Goal: Entertainment & Leisure: Consume media (video, audio)

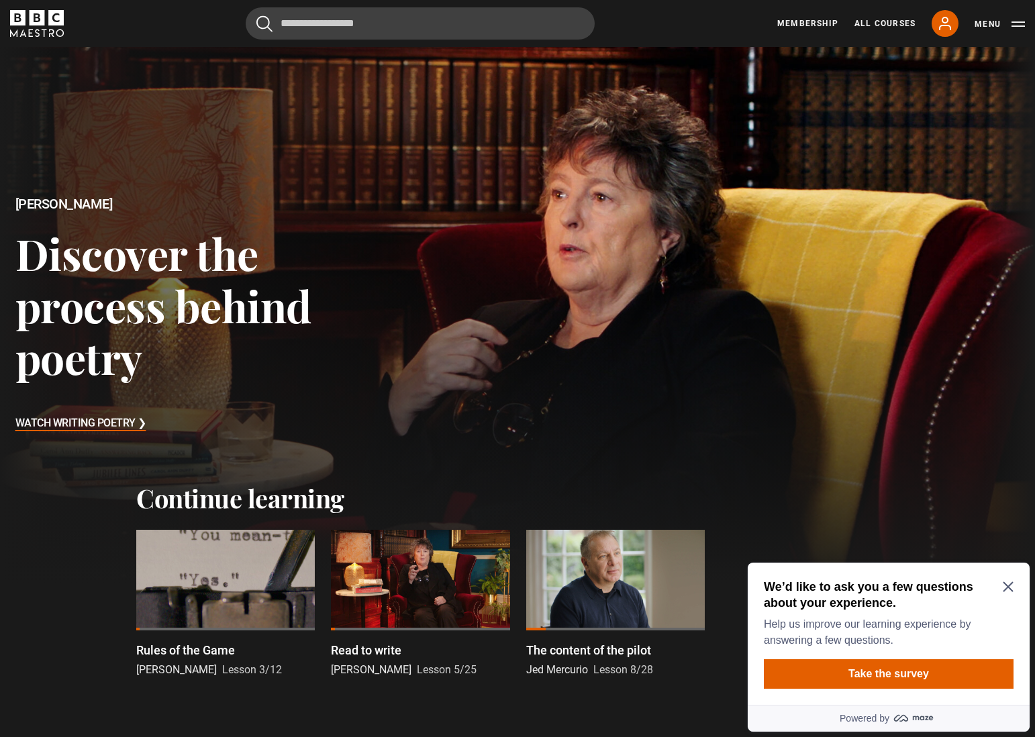
click at [233, 599] on div at bounding box center [225, 580] width 178 height 101
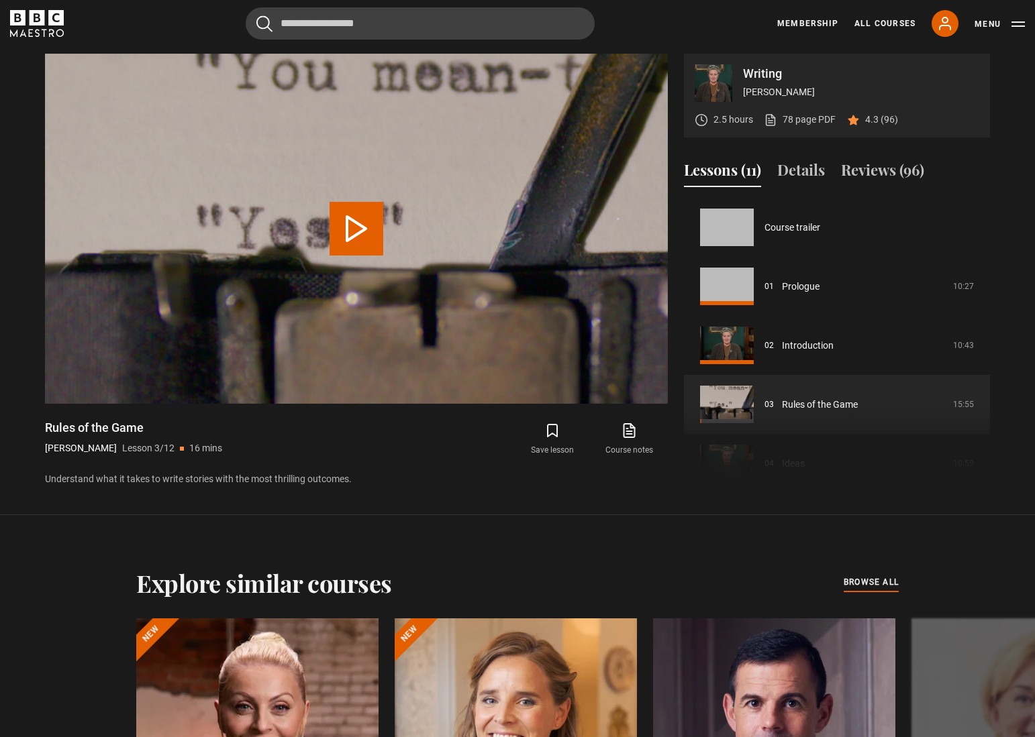
scroll to position [118, 0]
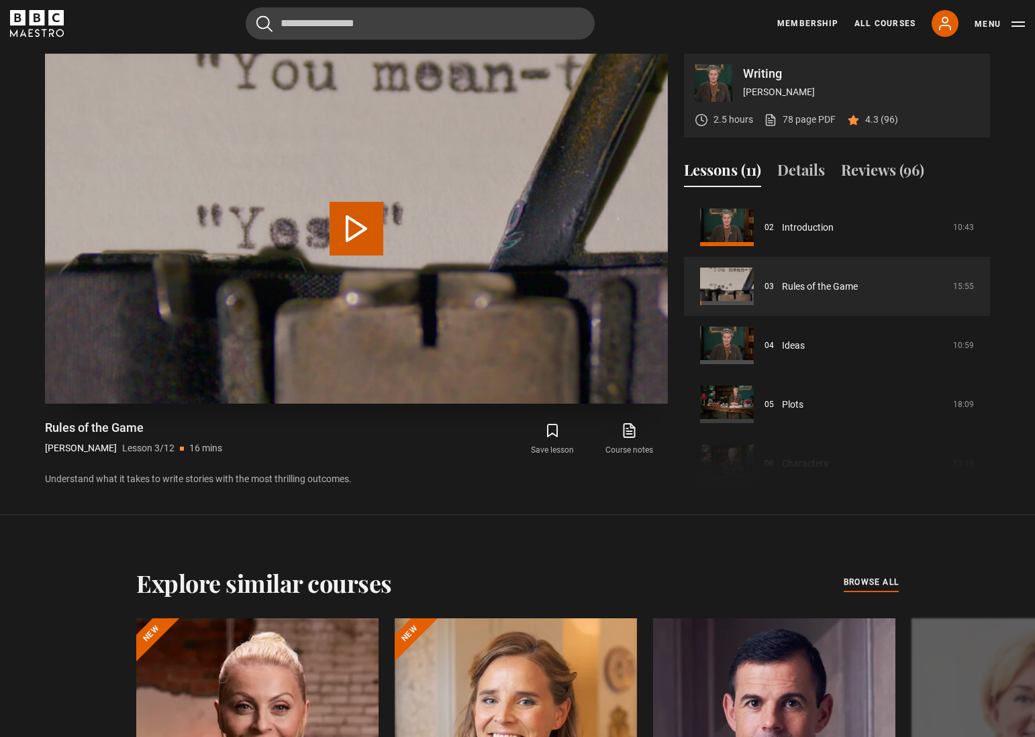
click at [348, 231] on button "Play Lesson Rules of the Game" at bounding box center [356, 229] width 54 height 54
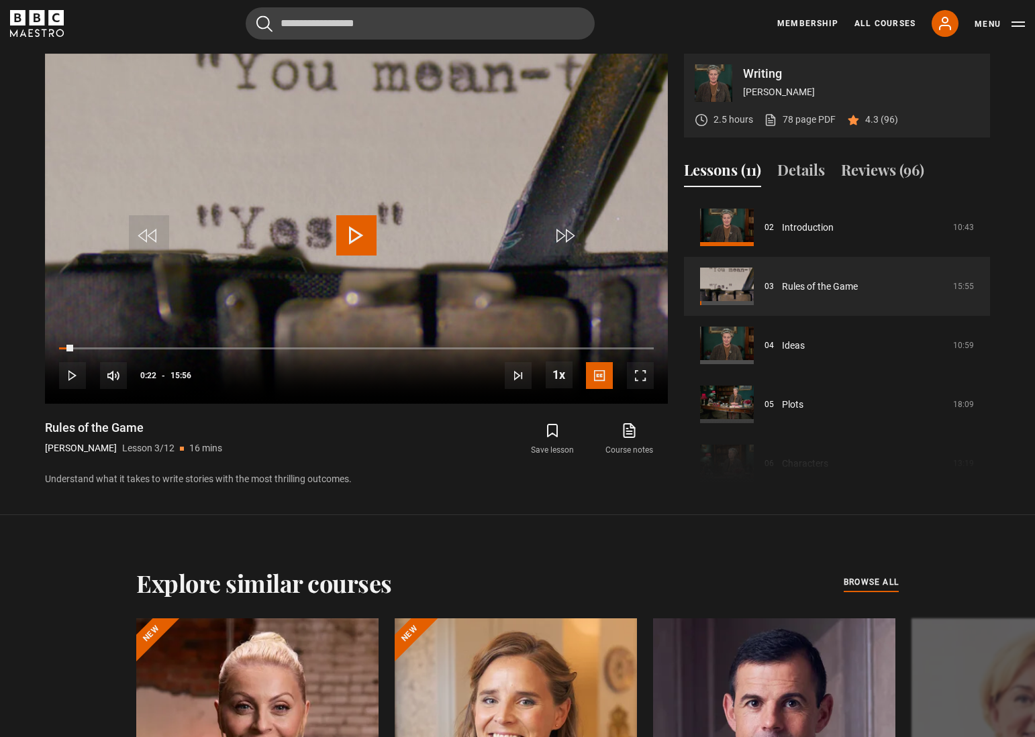
drag, startPoint x: 73, startPoint y: 346, endPoint x: 27, endPoint y: 344, distance: 46.3
click at [26, 344] on section "Writing Agatha Christie 2.5 hours 78 page PDF (opens in new tab) 4.3 (96) Video…" at bounding box center [517, 257] width 1035 height 515
click at [641, 374] on span "Video Player" at bounding box center [640, 375] width 27 height 27
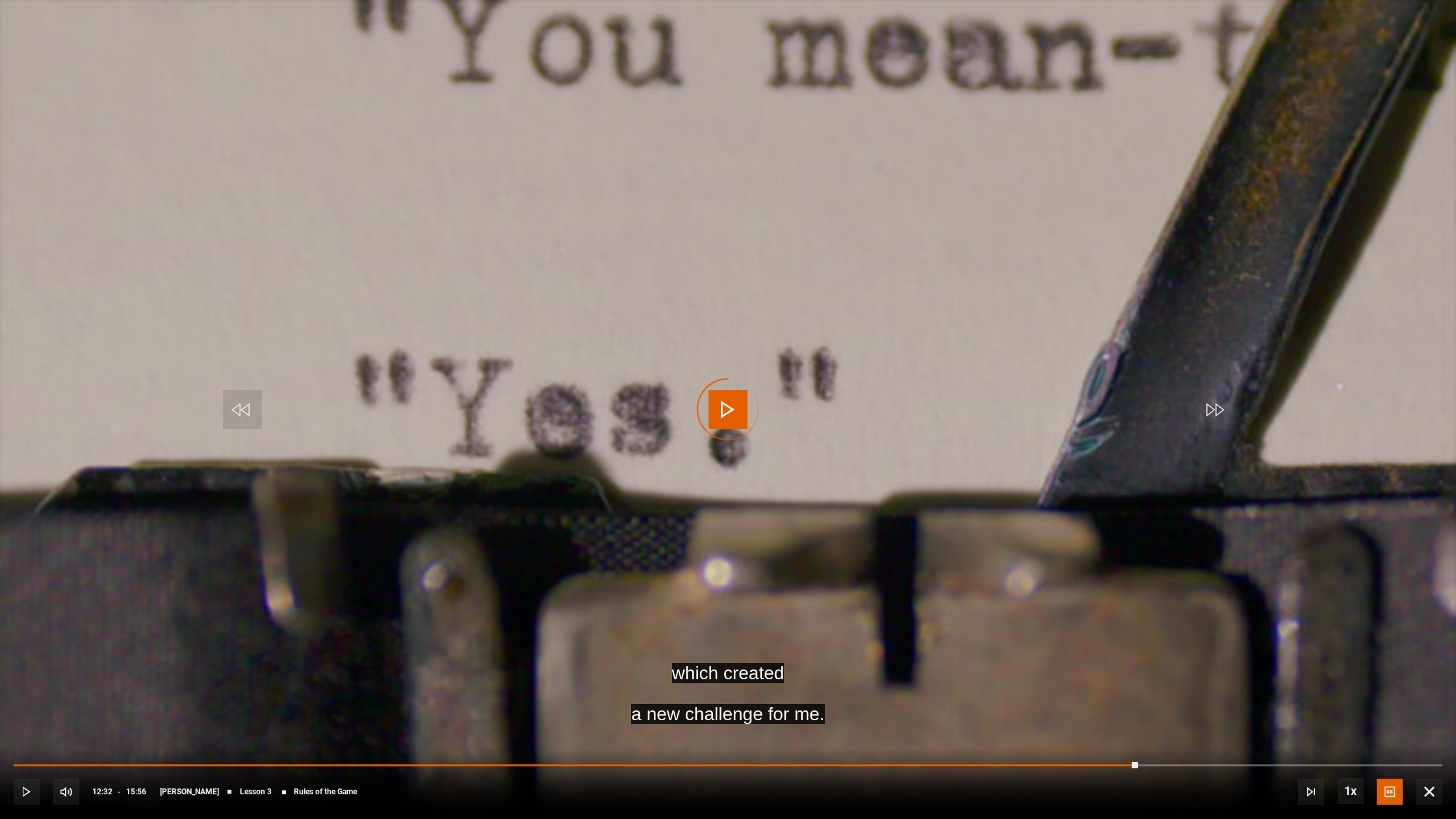
drag, startPoint x: 1138, startPoint y: 763, endPoint x: 987, endPoint y: 759, distance: 151.1
click at [986, 714] on div "10s Skip Back 10 seconds Play 10s Skip Forward 10 seconds Loaded : 0.00% 12:31 …" at bounding box center [728, 783] width 1456 height 72
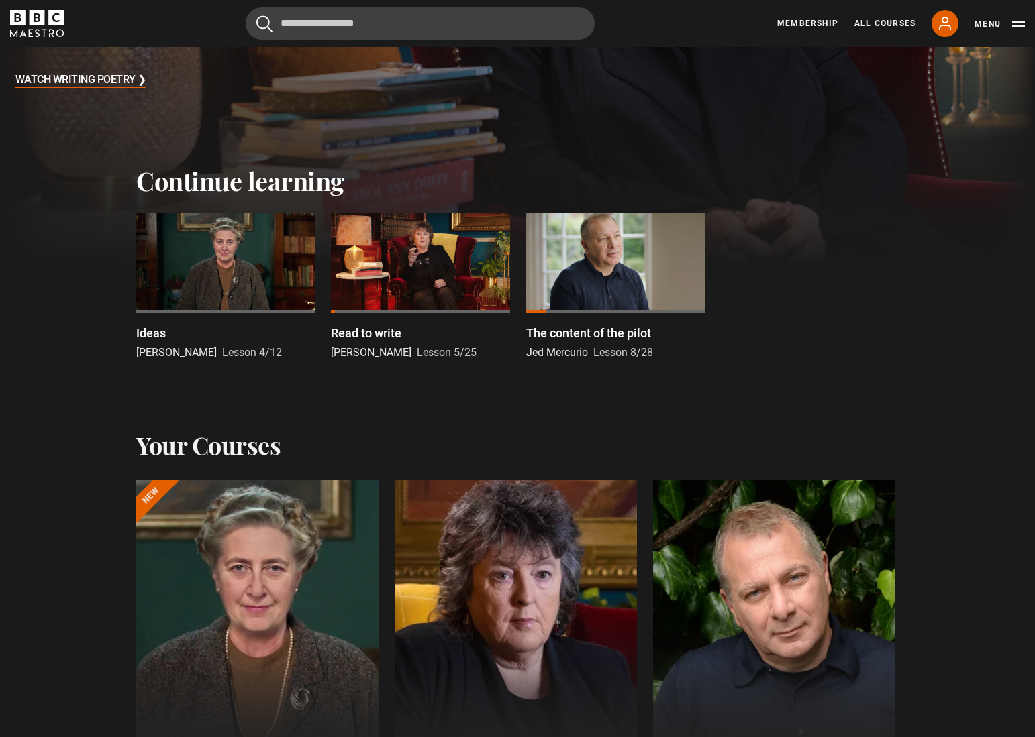
scroll to position [302, 0]
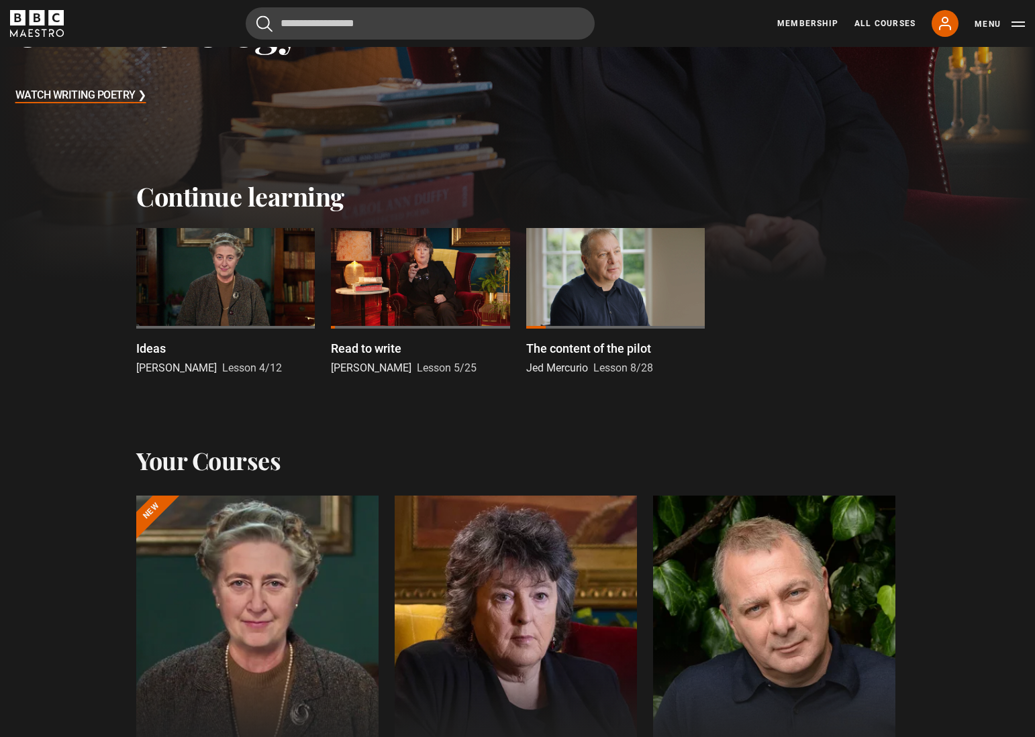
click at [445, 282] on div at bounding box center [420, 278] width 178 height 101
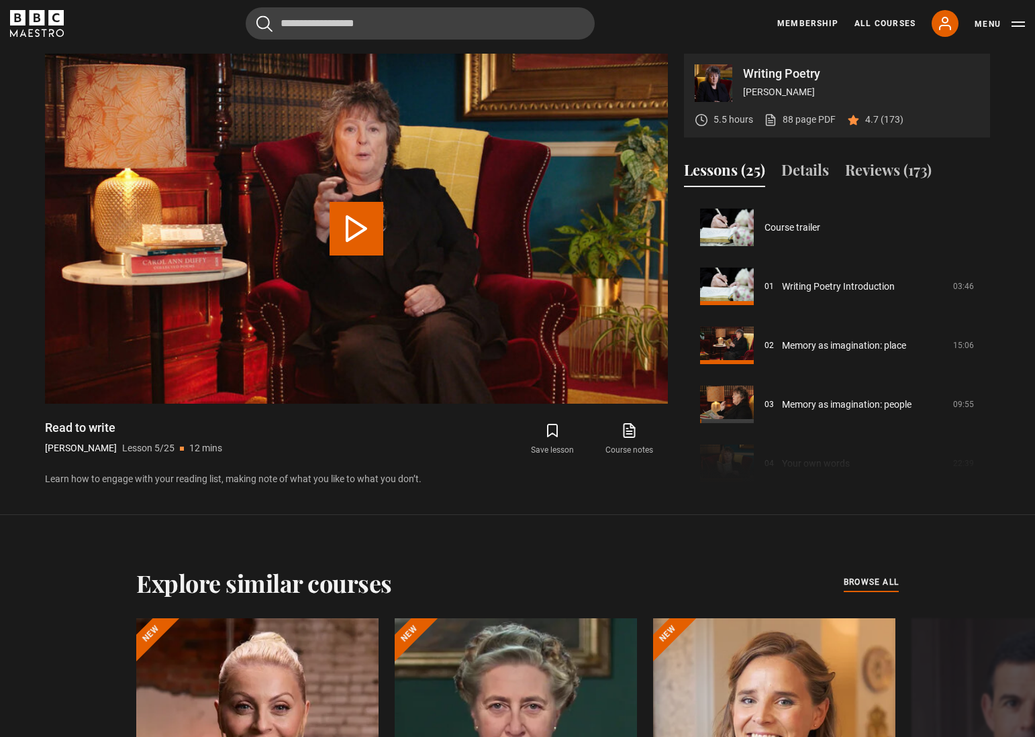
scroll to position [236, 0]
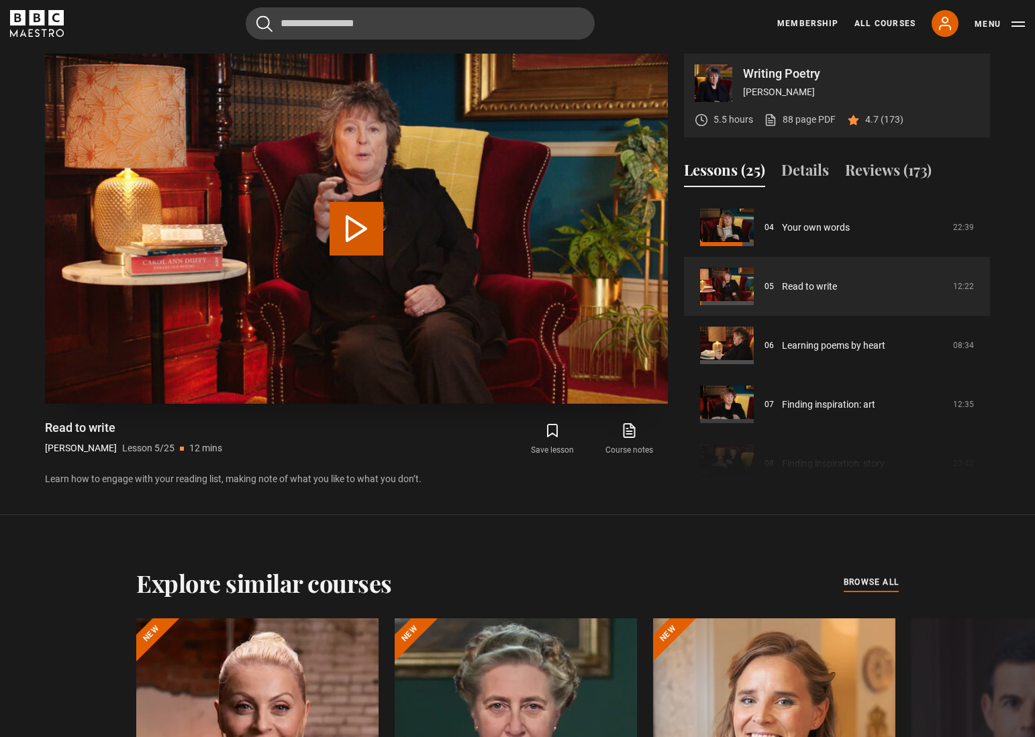
click at [356, 235] on button "Play Lesson Read to write" at bounding box center [356, 229] width 54 height 54
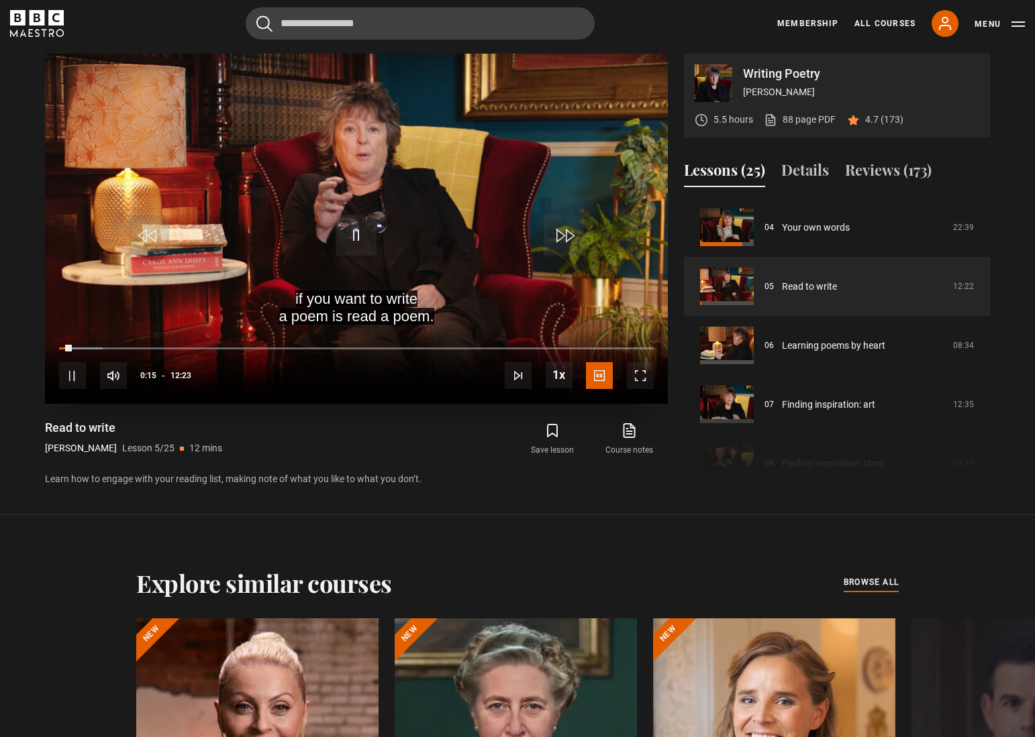
scroll to position [745, 0]
drag, startPoint x: 72, startPoint y: 347, endPoint x: 15, endPoint y: 339, distance: 57.6
click at [16, 339] on section "Writing Poetry [PERSON_NAME] 5.5 hours 88 page PDF (opens in new tab) 4.7 (173)…" at bounding box center [517, 256] width 1035 height 515
click at [644, 372] on span "Video Player" at bounding box center [640, 375] width 27 height 27
